Goal: Task Accomplishment & Management: Manage account settings

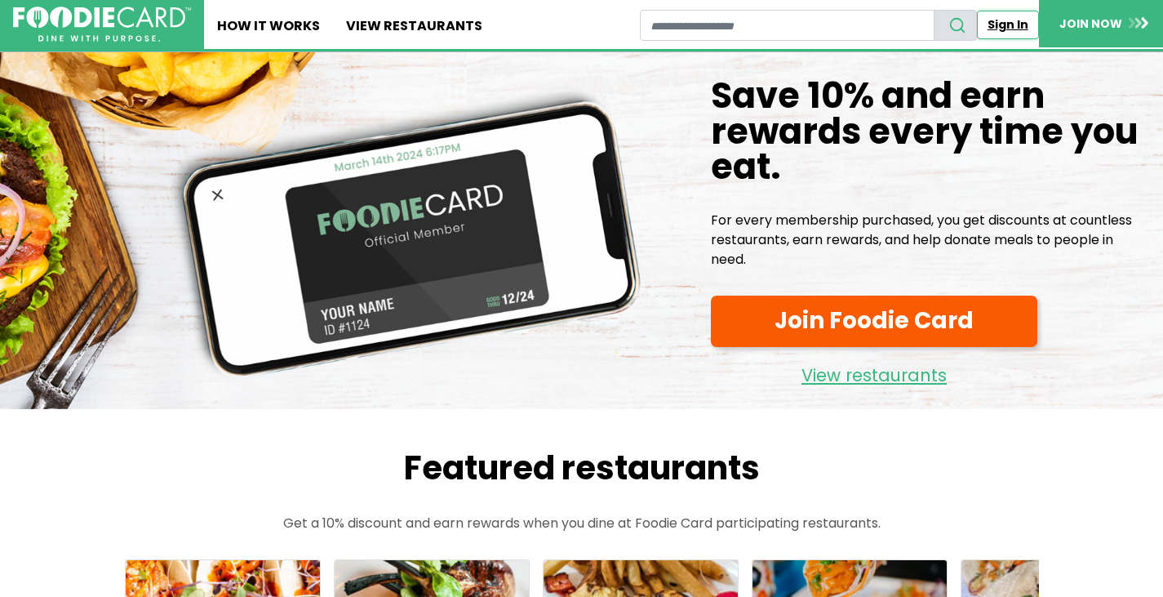
click at [1006, 20] on link "Sign In" at bounding box center [1008, 25] width 62 height 29
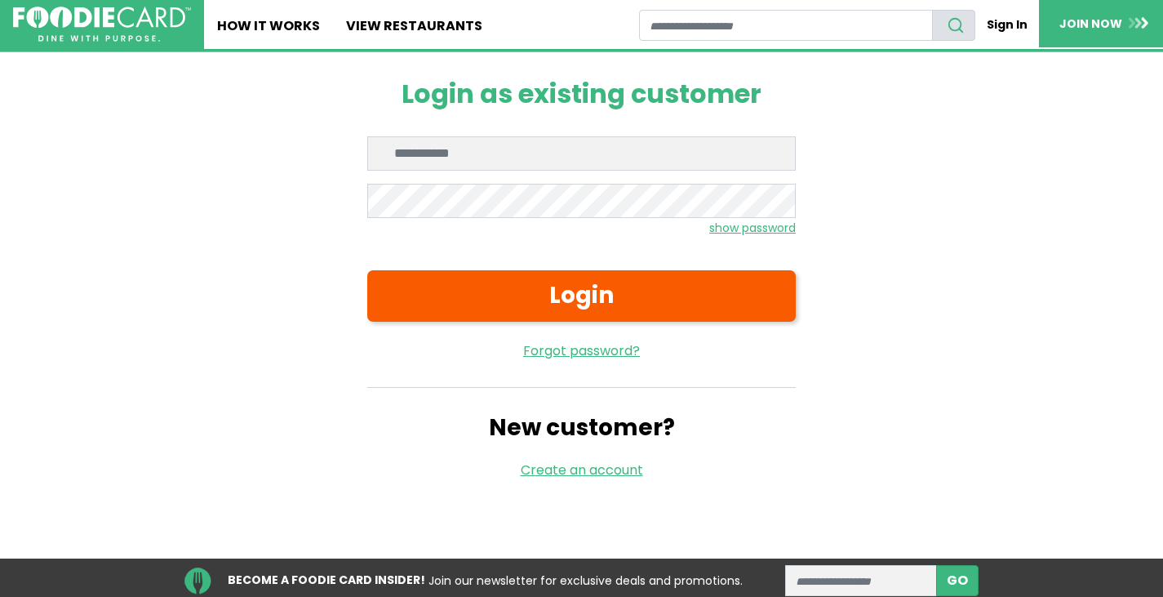
click at [469, 157] on input "Enter email" at bounding box center [581, 153] width 429 height 34
type input "**********"
click at [756, 229] on small "show password" at bounding box center [752, 228] width 87 height 16
click at [756, 229] on small "hide password" at bounding box center [755, 228] width 82 height 16
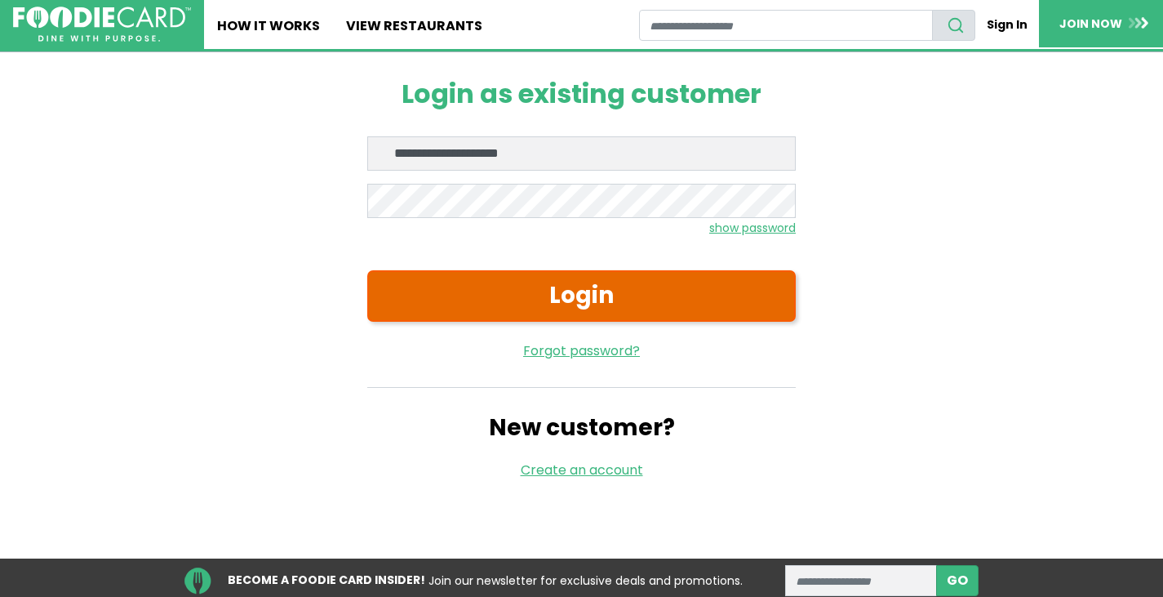
click at [655, 304] on button "Login" at bounding box center [581, 295] width 429 height 51
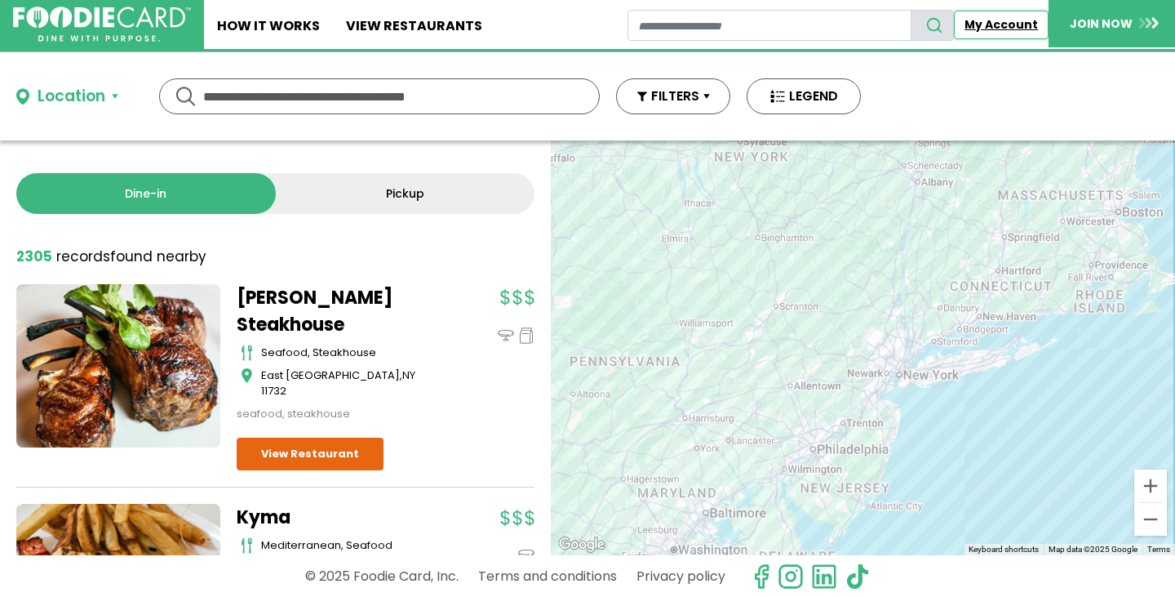
click at [1010, 23] on link "My Account" at bounding box center [1001, 25] width 95 height 29
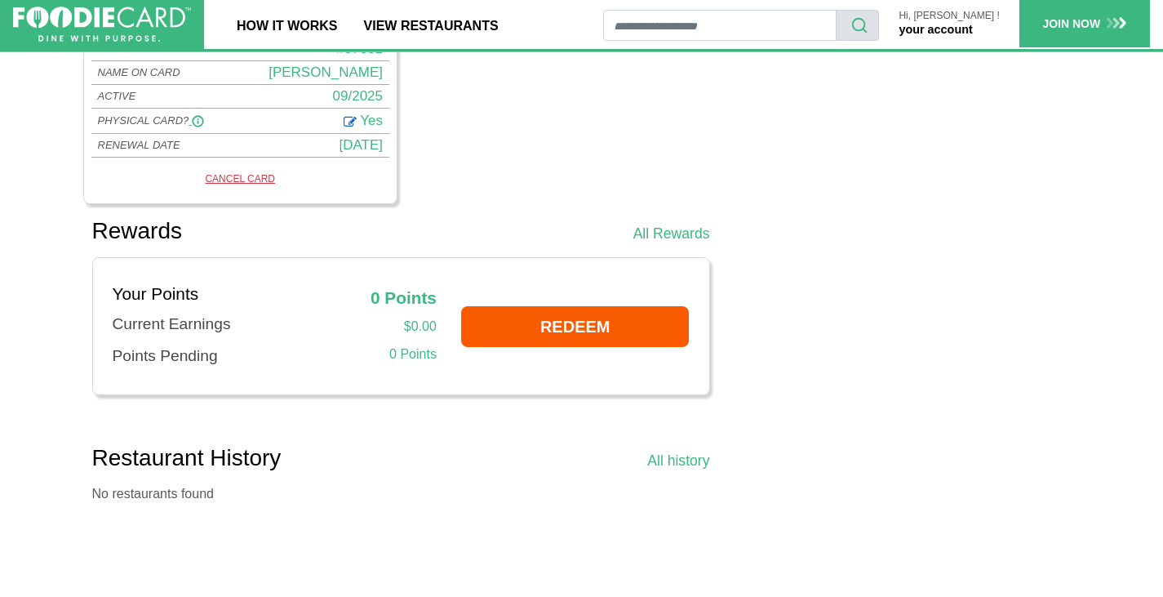
scroll to position [816, 0]
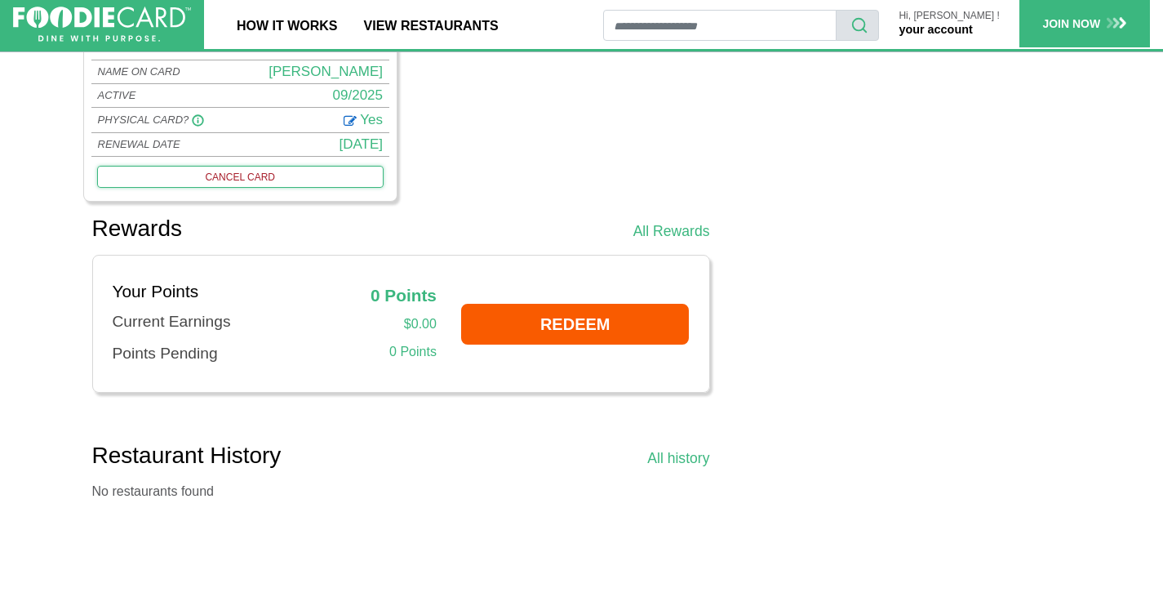
click at [230, 175] on link "CANCEL CARD" at bounding box center [240, 176] width 287 height 21
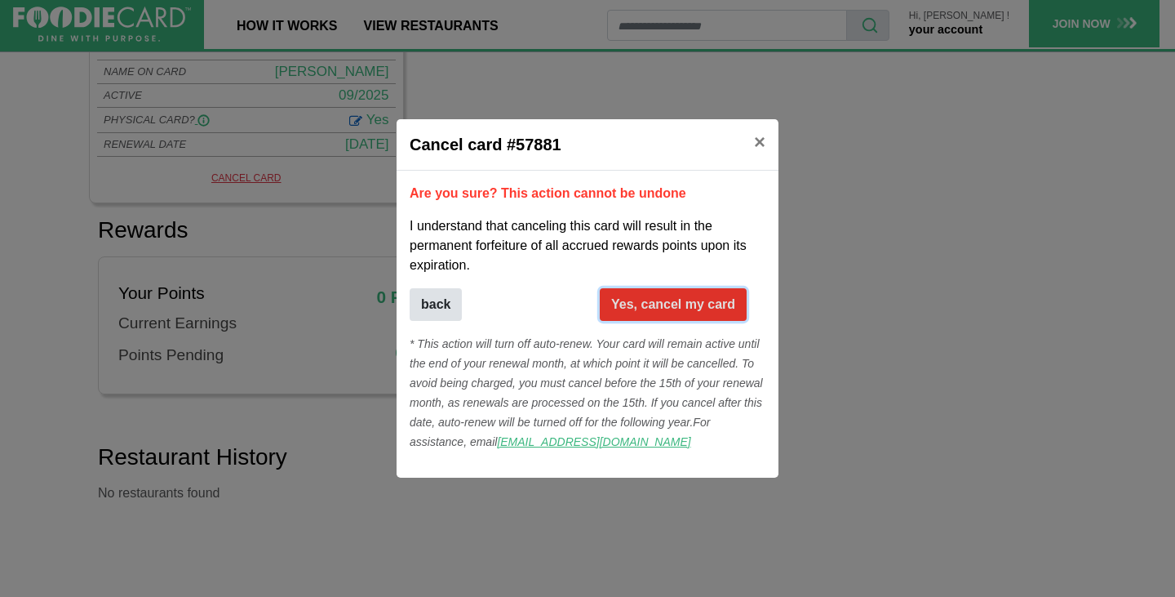
click at [674, 307] on button "Yes, cancel my card" at bounding box center [673, 304] width 147 height 33
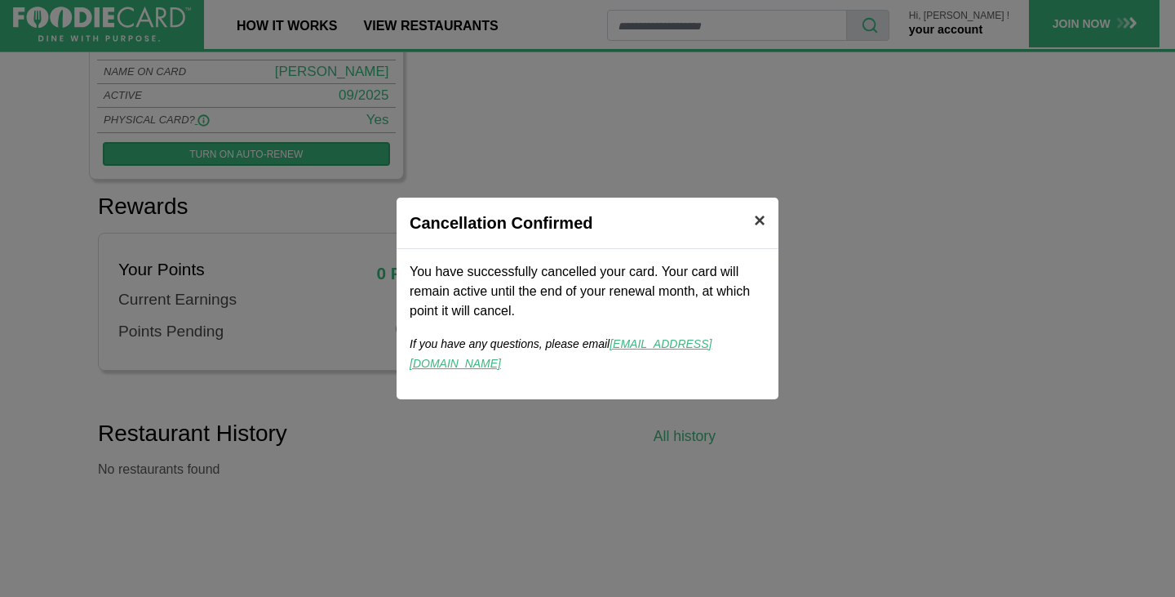
click at [760, 231] on span "×" at bounding box center [759, 220] width 11 height 22
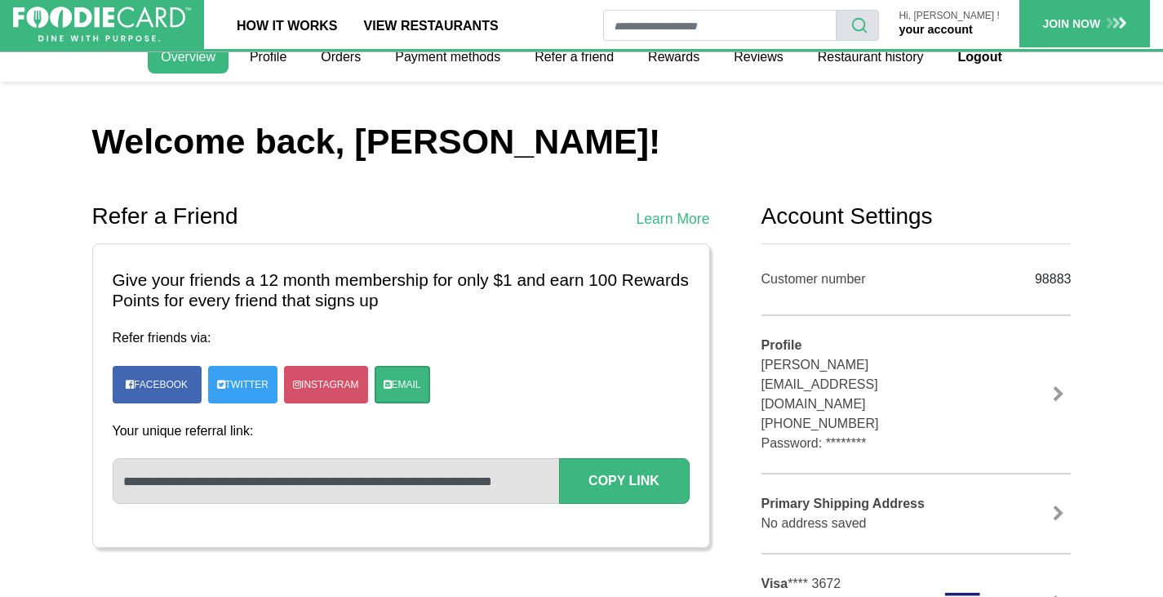
scroll to position [0, 0]
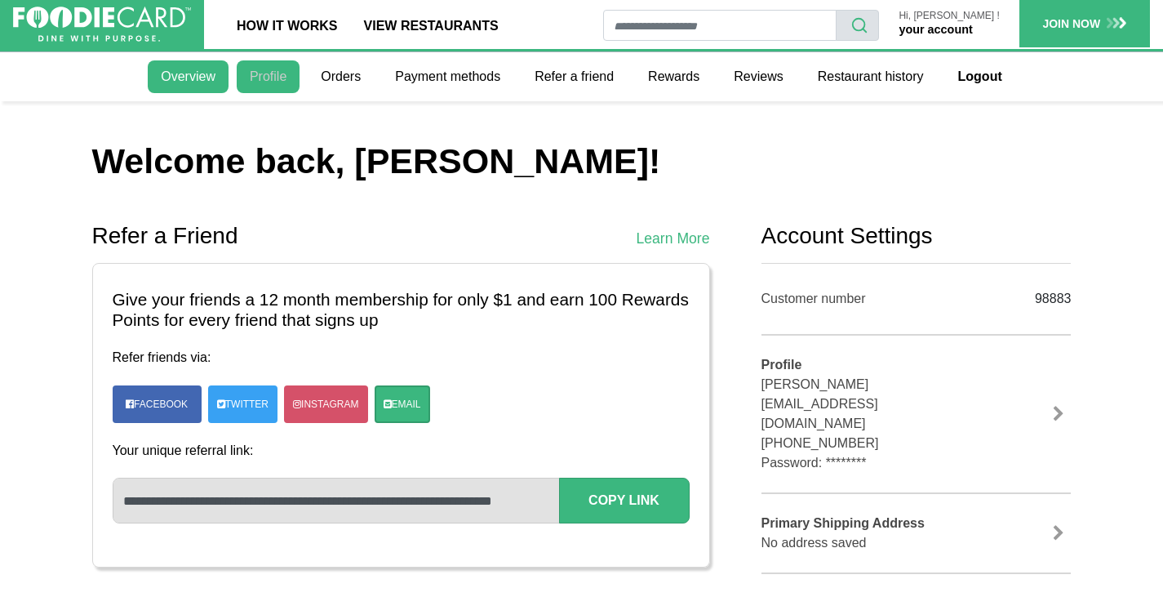
click at [274, 73] on link "Profile" at bounding box center [268, 76] width 63 height 33
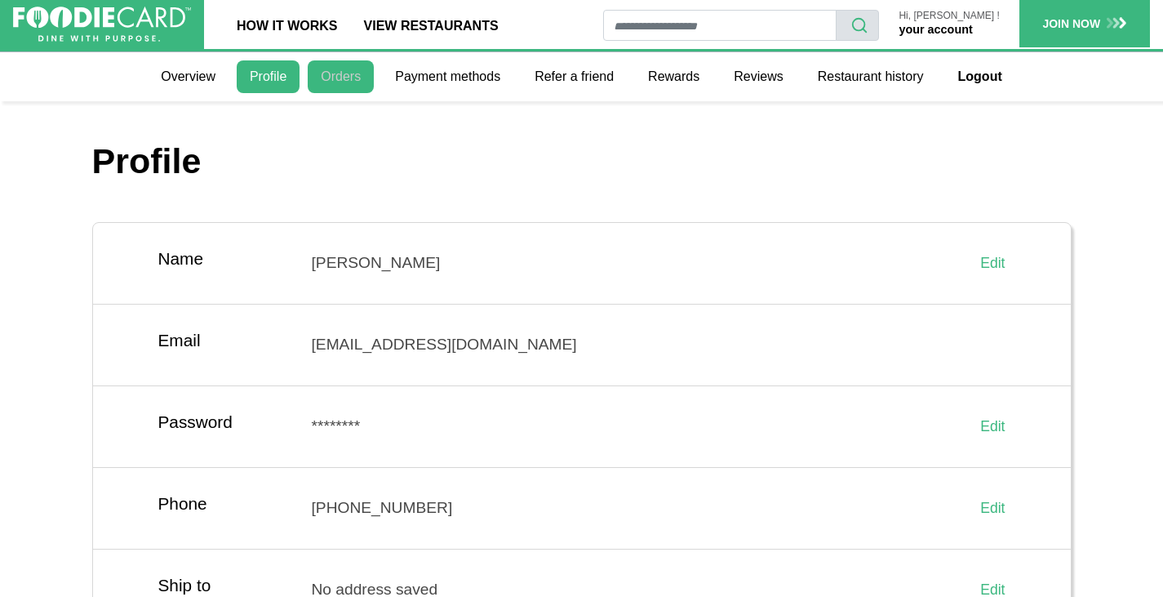
click at [349, 81] on link "Orders" at bounding box center [341, 76] width 66 height 33
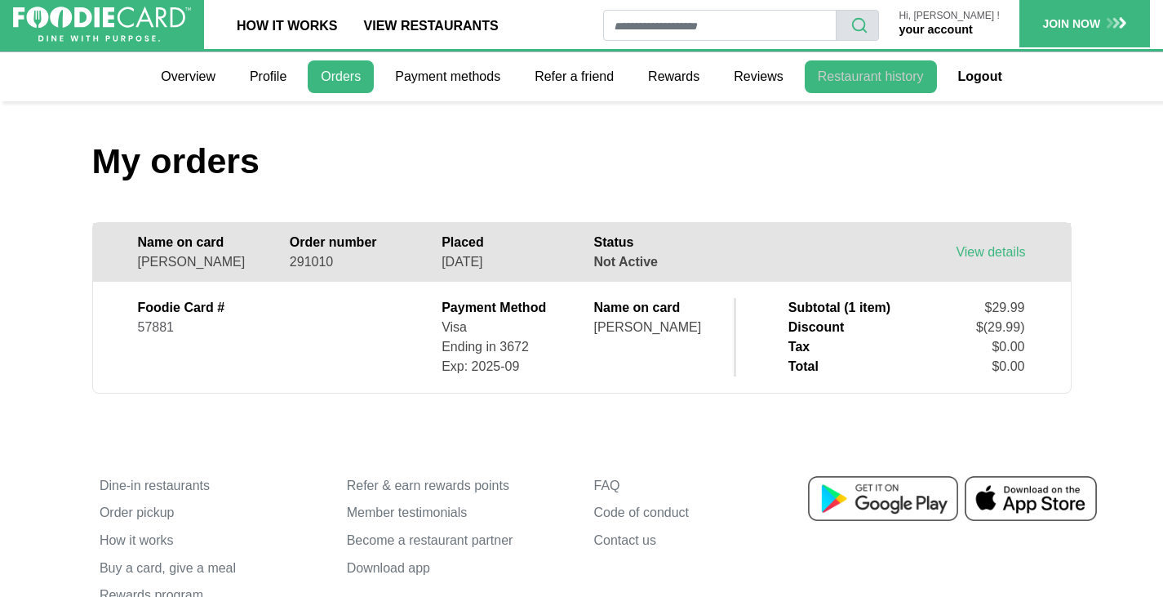
click at [847, 85] on link "Restaurant history" at bounding box center [871, 76] width 132 height 33
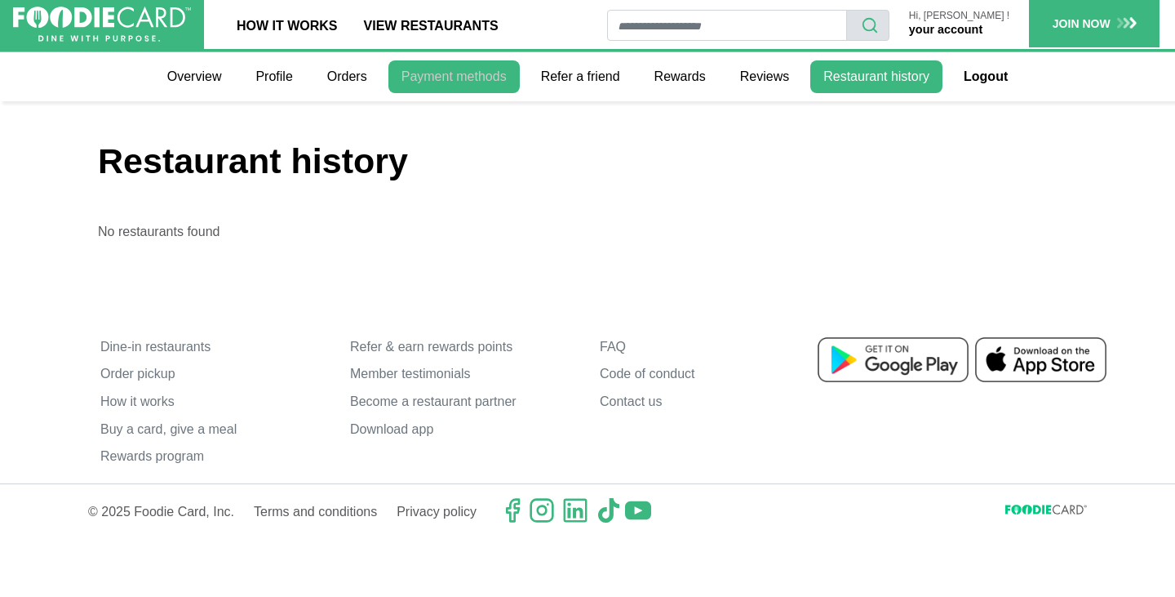
click at [447, 83] on link "Payment methods" at bounding box center [454, 76] width 131 height 33
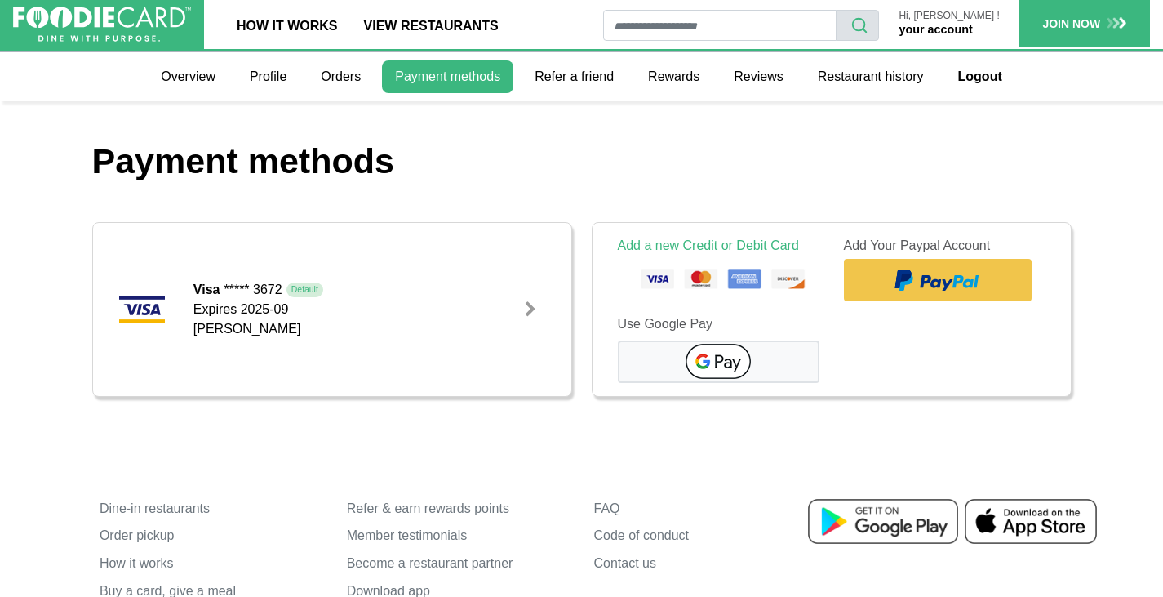
click at [531, 306] on div at bounding box center [530, 309] width 16 height 16
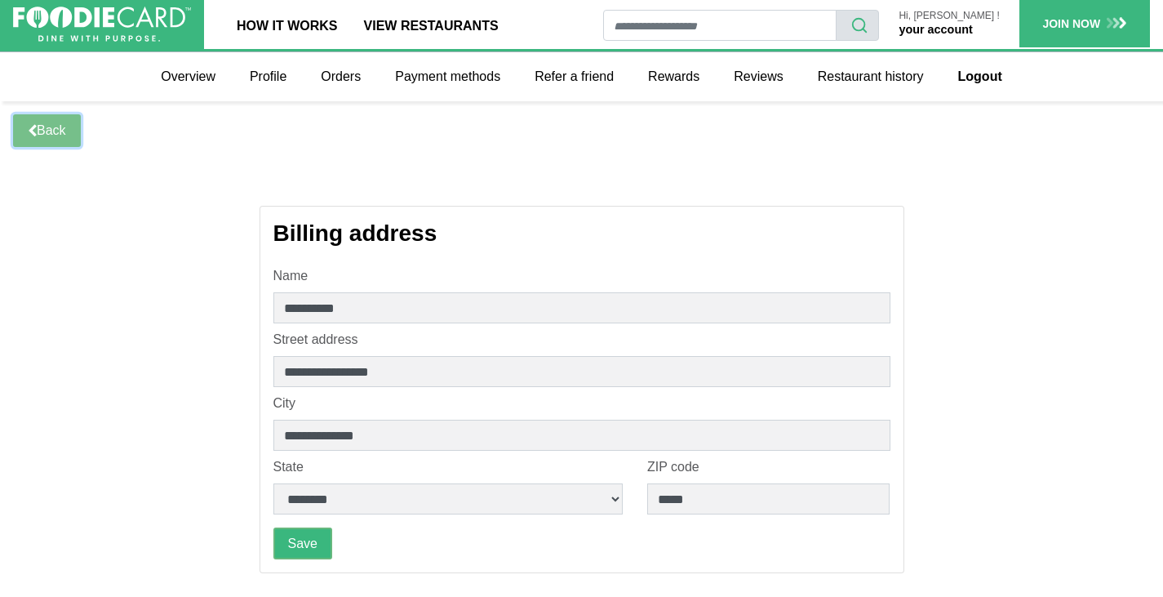
click at [36, 121] on link "Back" at bounding box center [47, 130] width 68 height 32
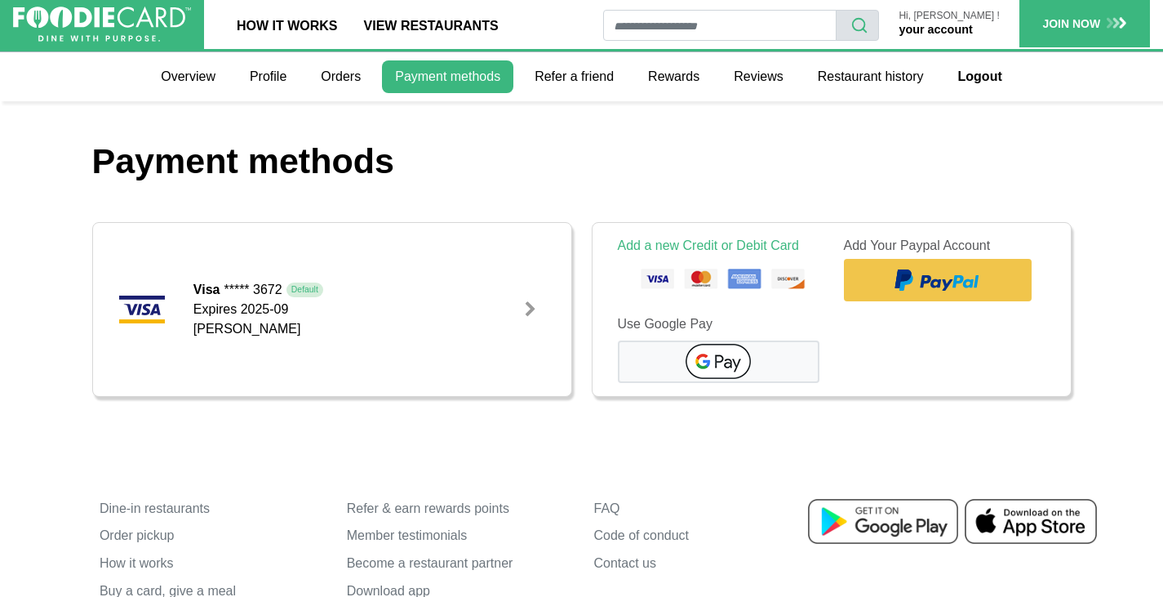
click at [522, 309] on link at bounding box center [530, 309] width 29 height 29
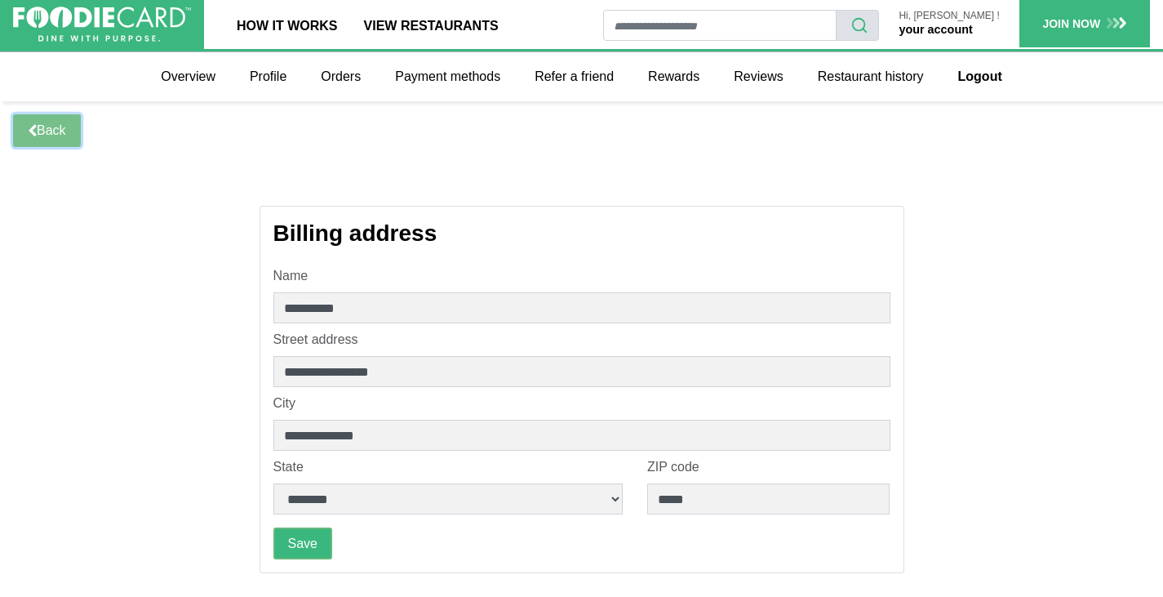
click at [71, 135] on link "Back" at bounding box center [47, 130] width 68 height 32
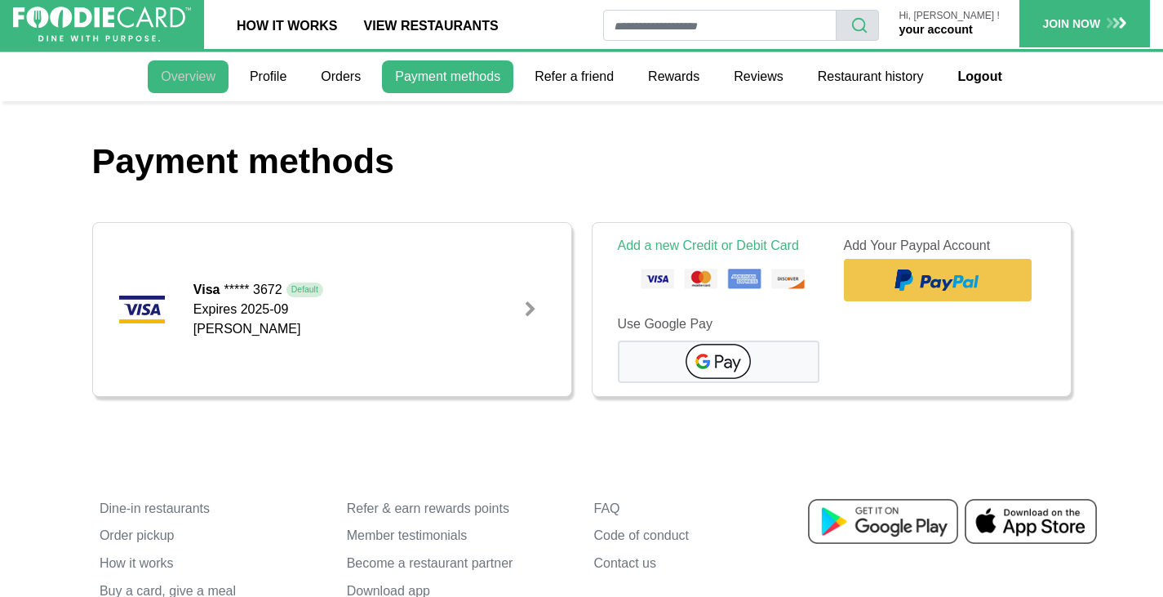
click at [198, 85] on link "Overview" at bounding box center [188, 76] width 81 height 33
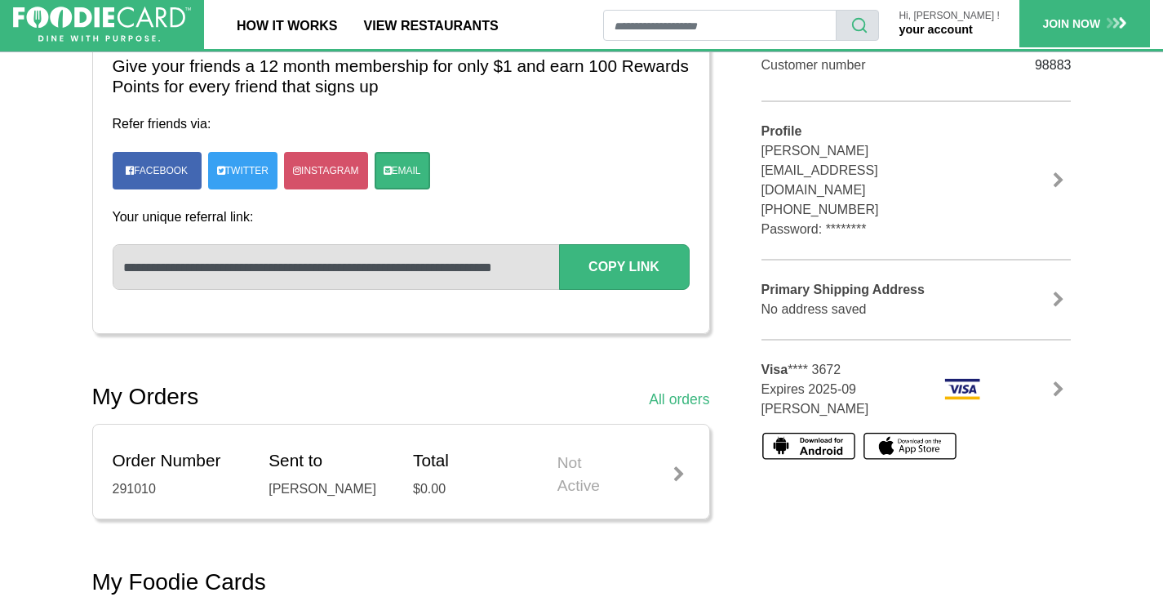
scroll to position [245, 0]
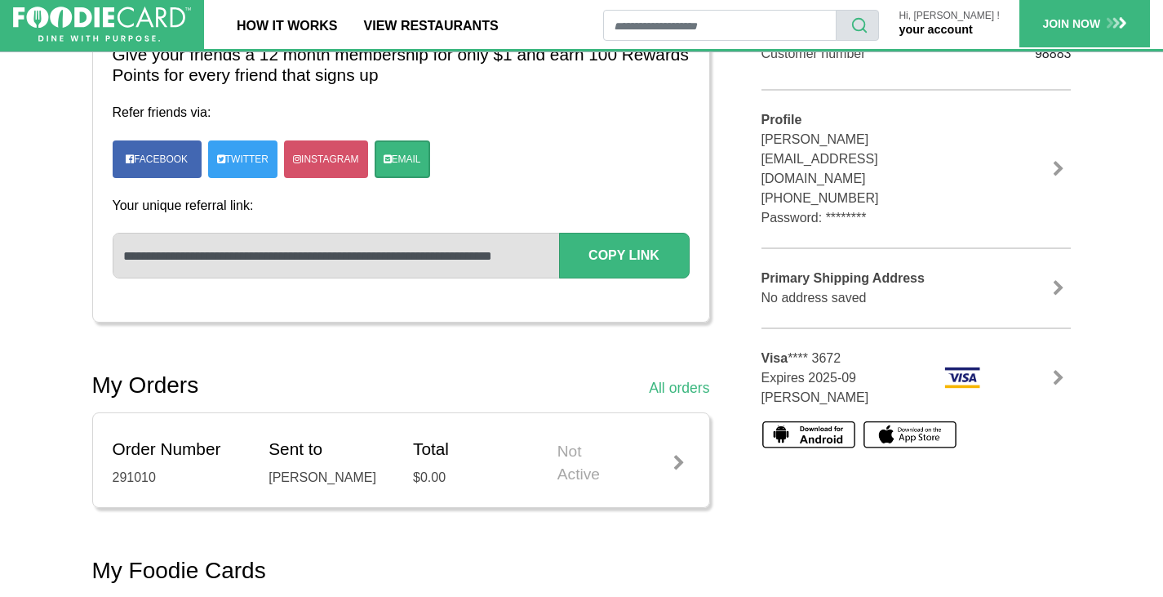
click at [1055, 370] on link at bounding box center [1058, 378] width 24 height 16
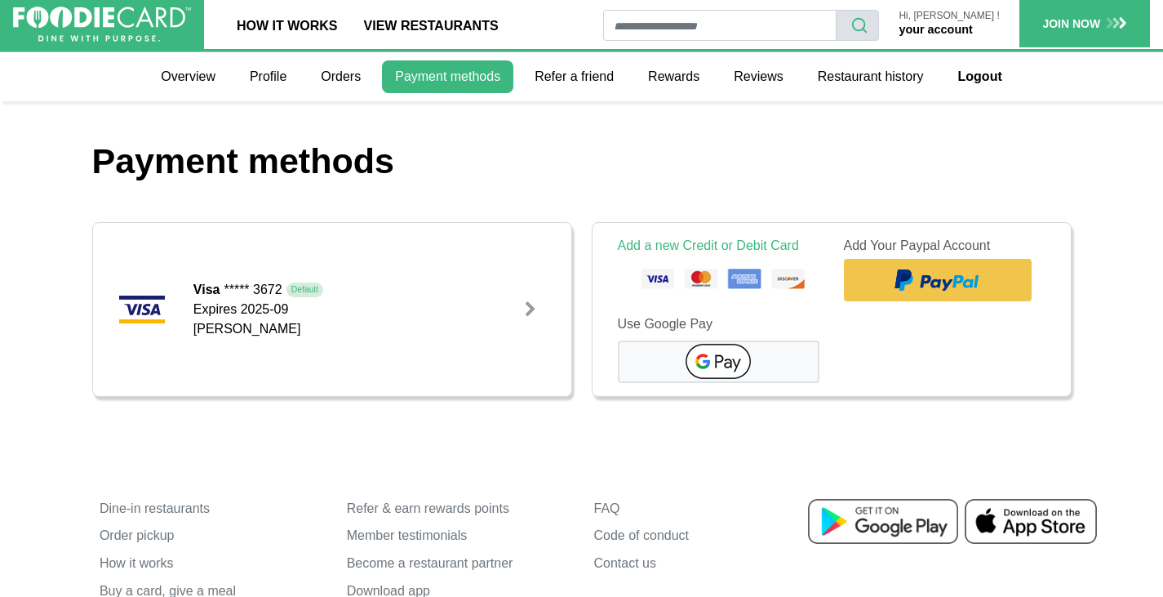
click at [524, 312] on div at bounding box center [530, 309] width 16 height 16
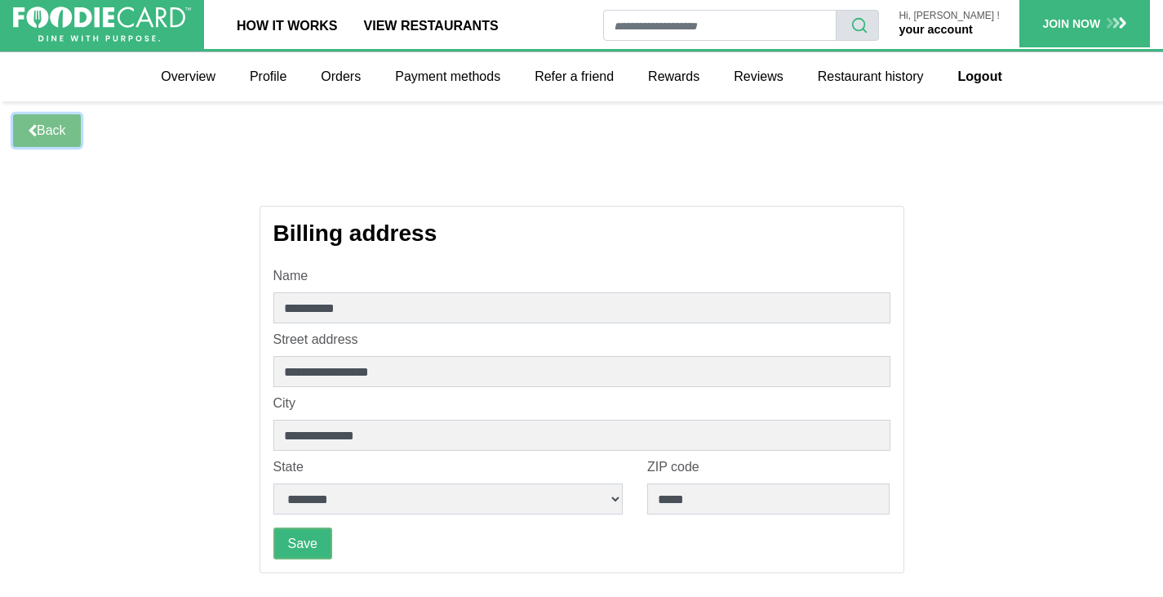
click at [56, 139] on link "Back" at bounding box center [47, 130] width 68 height 32
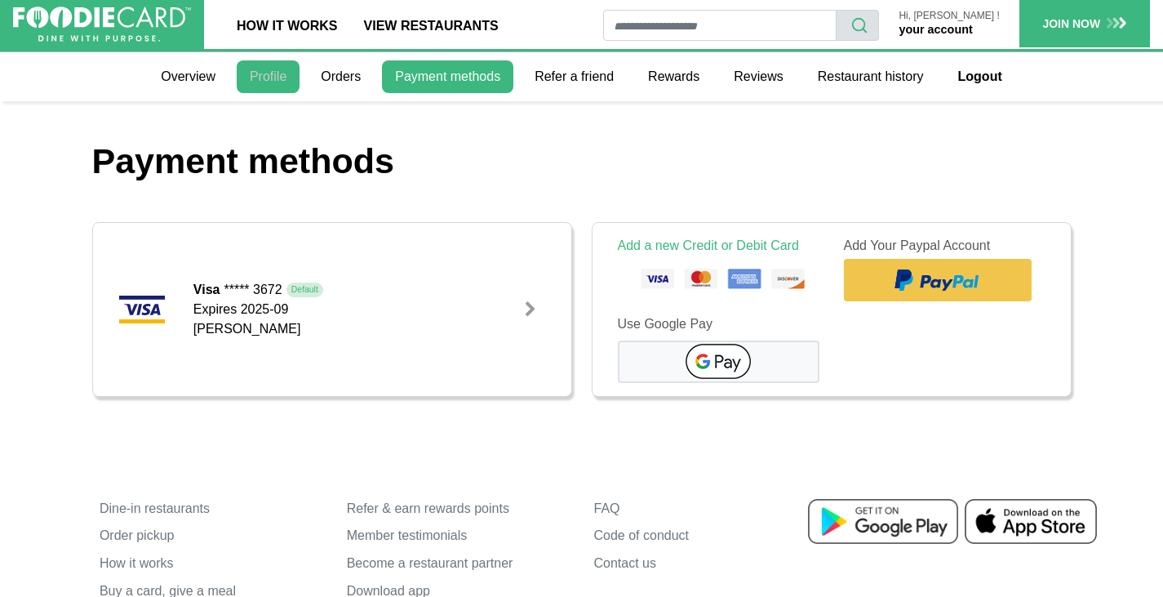
click at [285, 78] on link "Profile" at bounding box center [268, 76] width 63 height 33
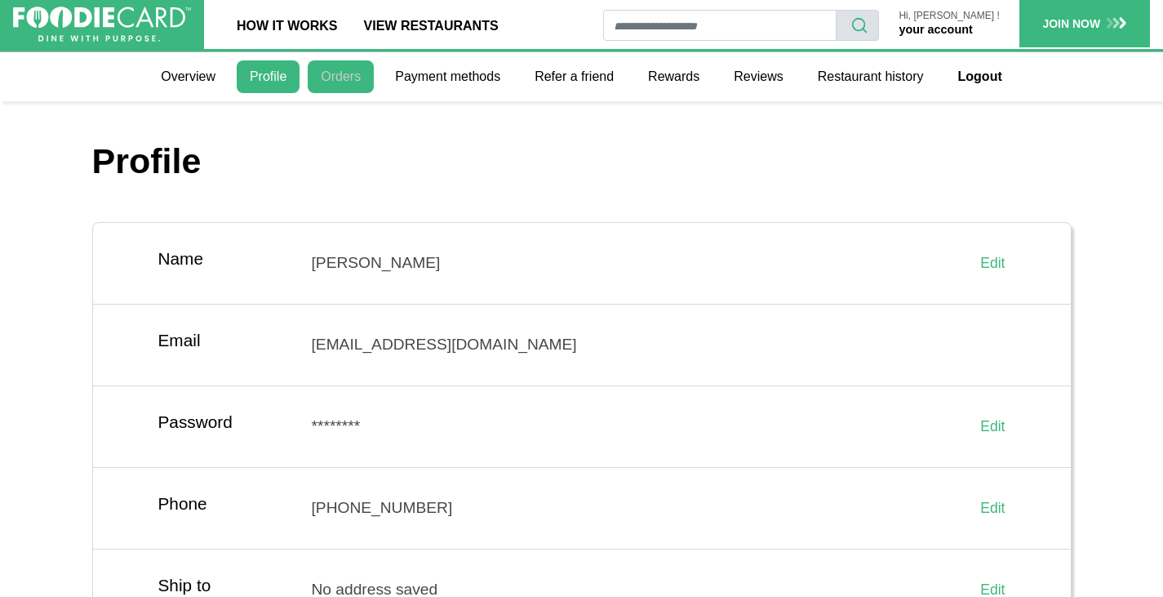
click at [350, 80] on link "Orders" at bounding box center [341, 76] width 66 height 33
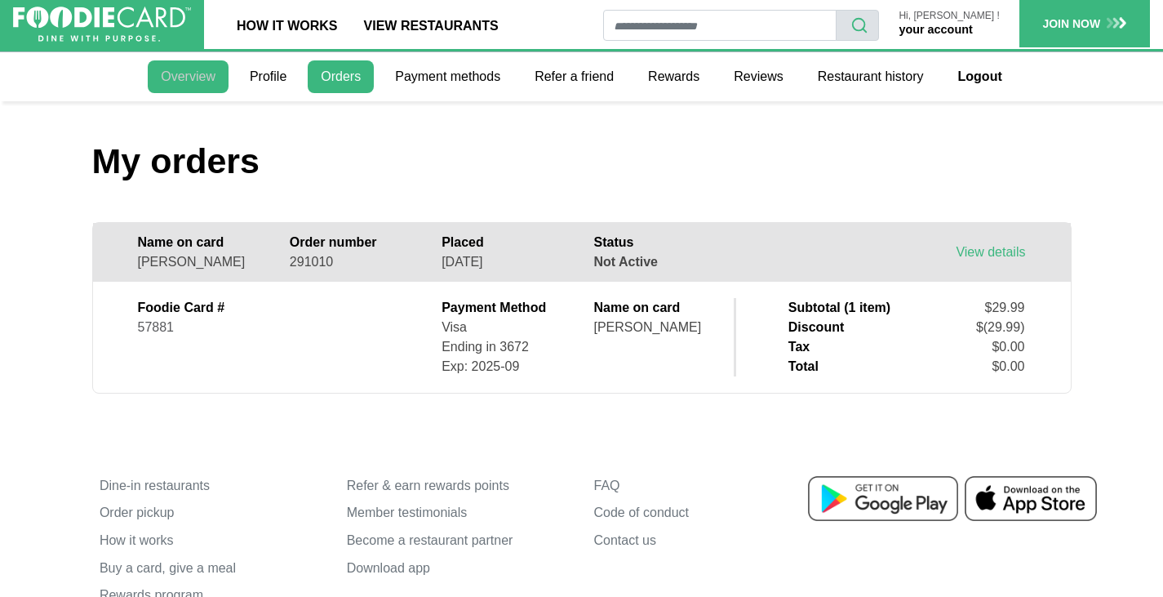
click at [186, 82] on link "Overview" at bounding box center [188, 76] width 81 height 33
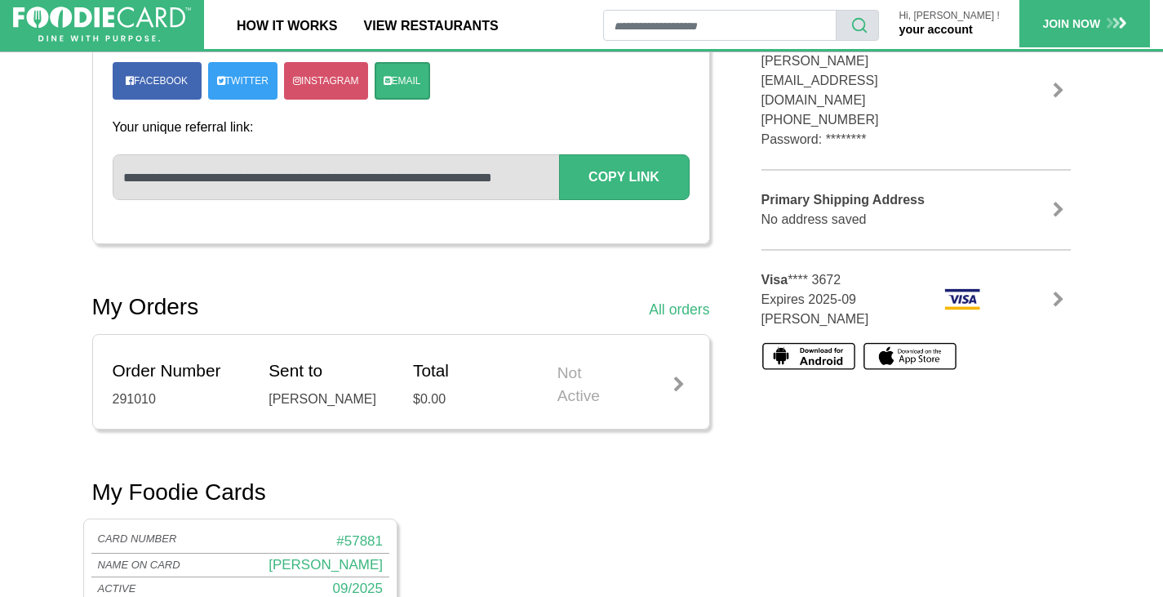
scroll to position [327, 0]
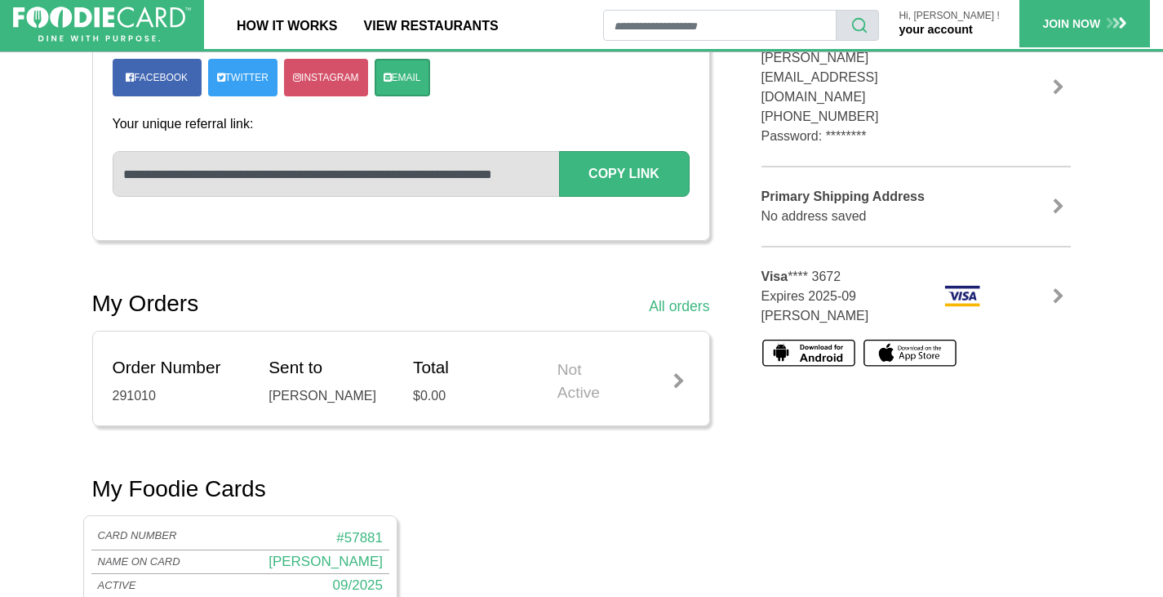
click at [673, 380] on div at bounding box center [679, 381] width 20 height 16
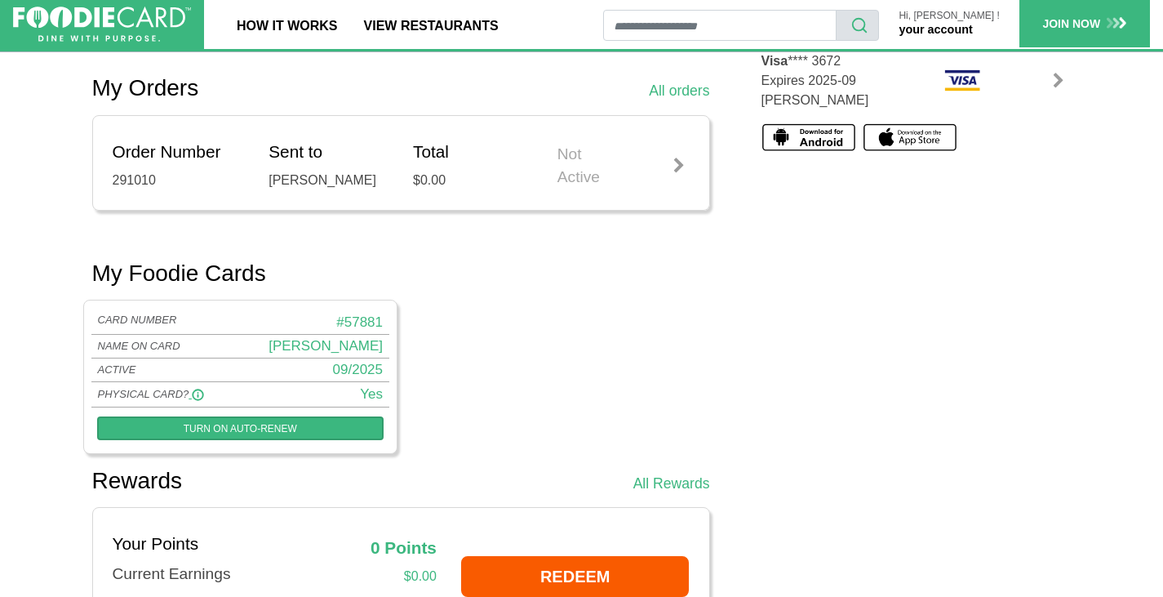
scroll to position [52, 0]
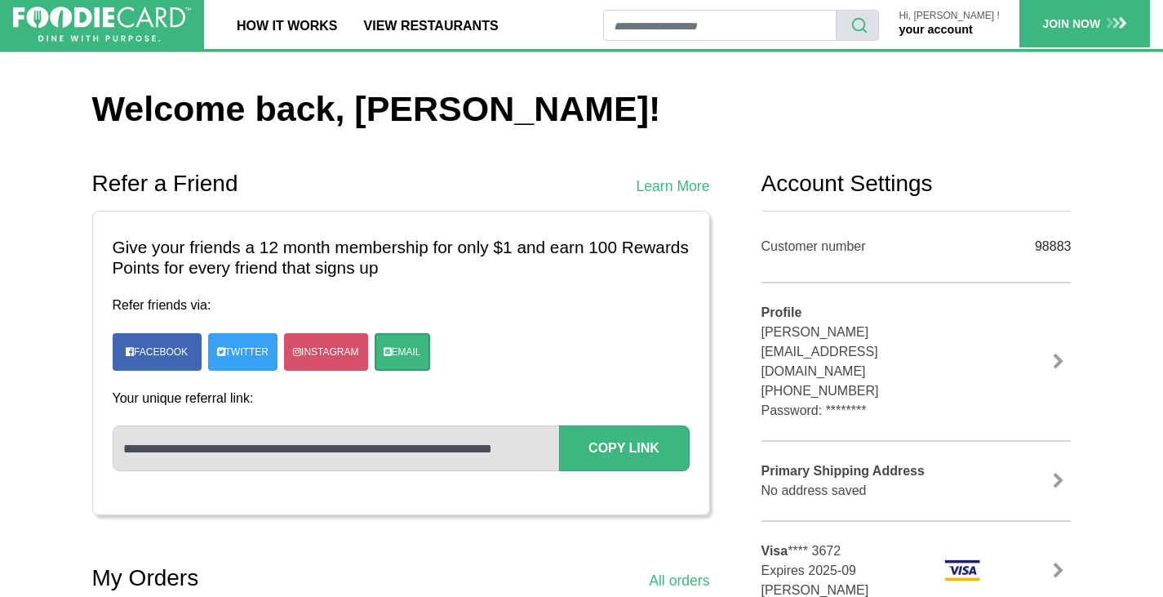
click at [972, 32] on link "your account" at bounding box center [935, 29] width 73 height 13
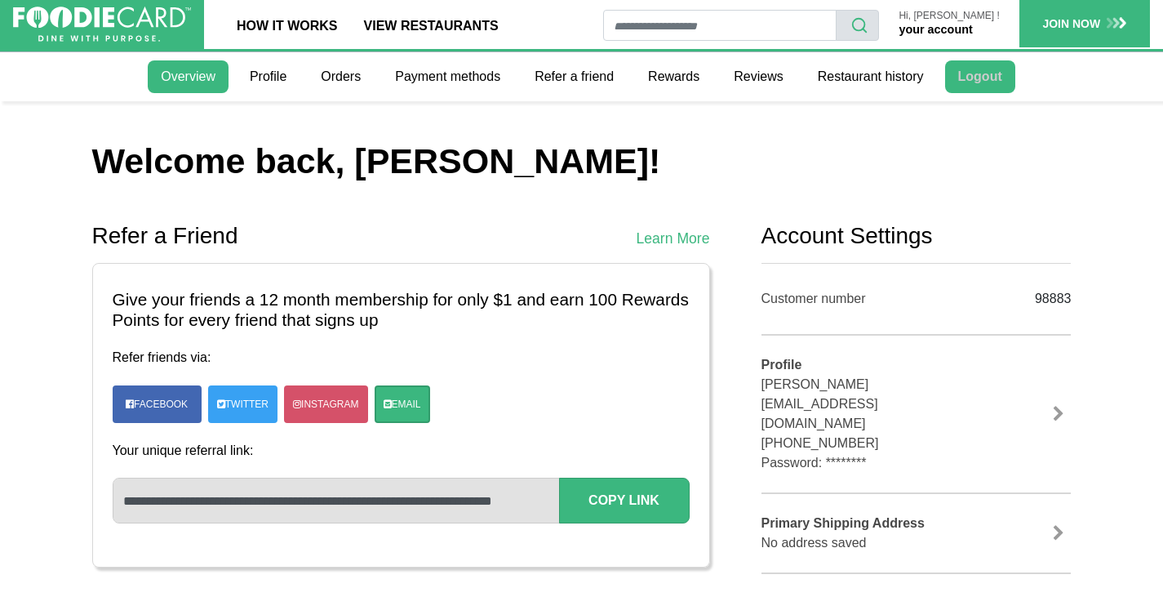
click at [991, 82] on link "Logout" at bounding box center [980, 76] width 70 height 33
